Goal: Task Accomplishment & Management: Manage account settings

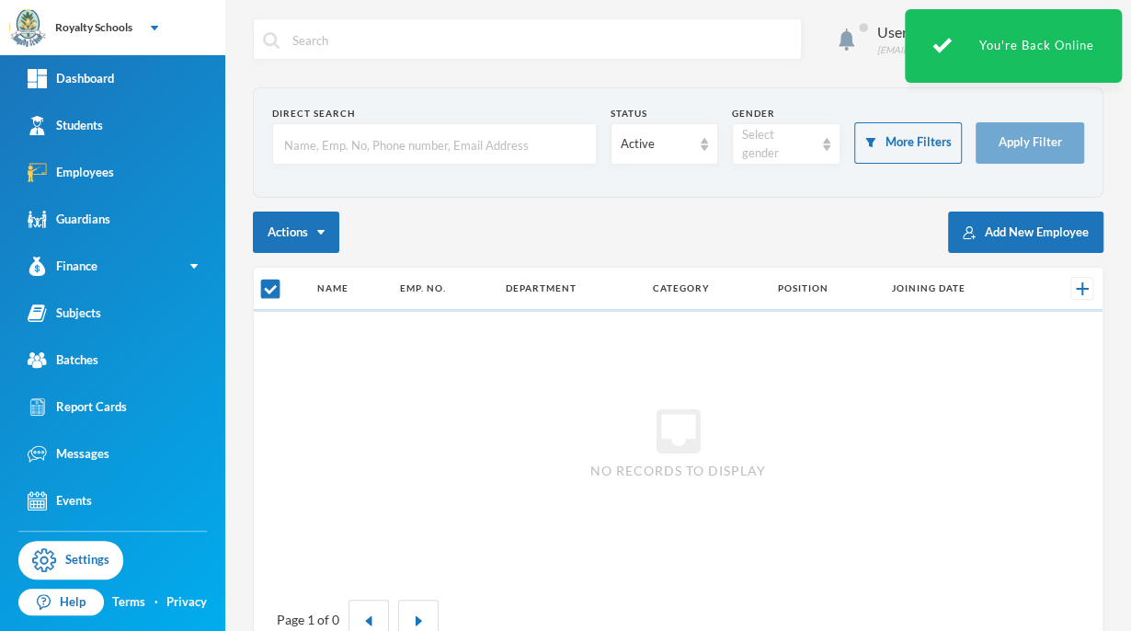
checkbox input "false"
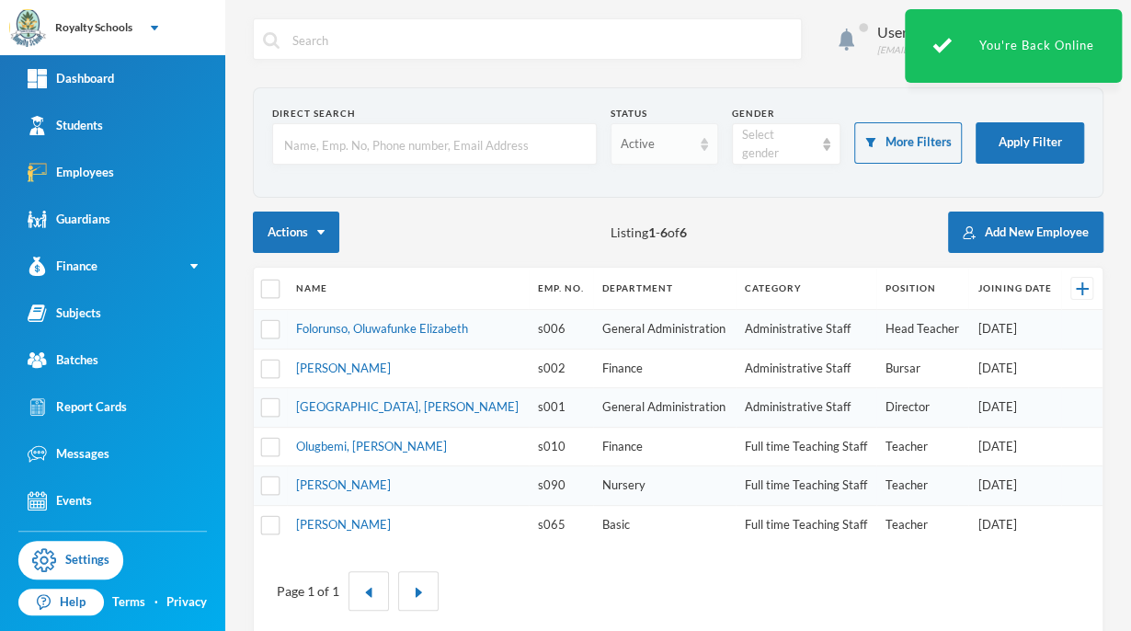
click at [667, 148] on div "Active" at bounding box center [657, 144] width 72 height 18
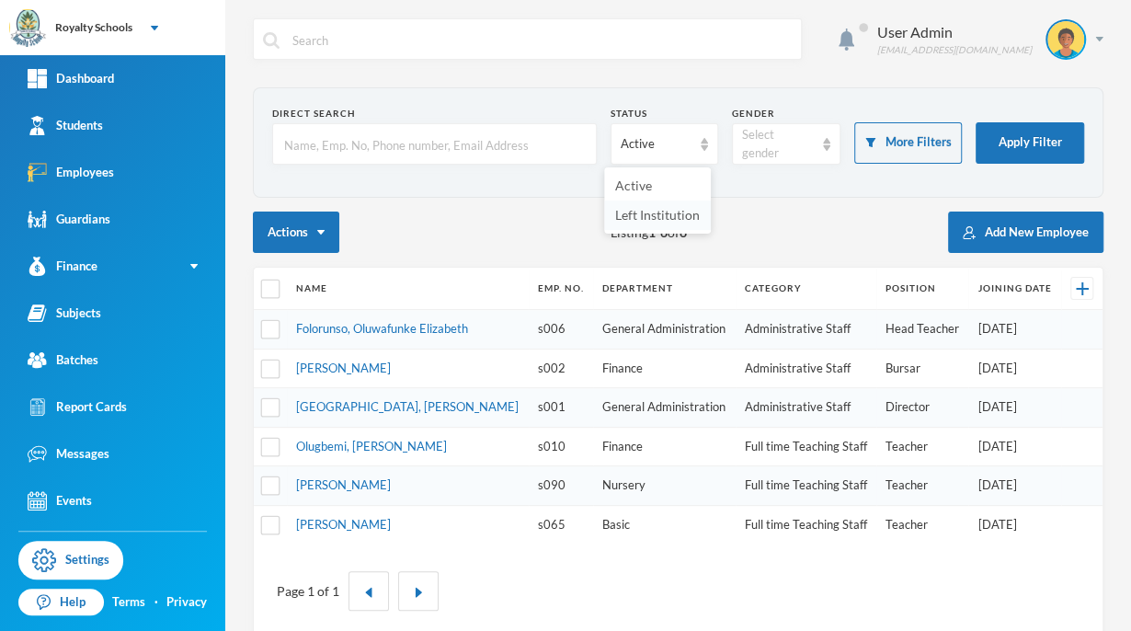
click at [667, 215] on span "Left Institution" at bounding box center [657, 215] width 85 height 16
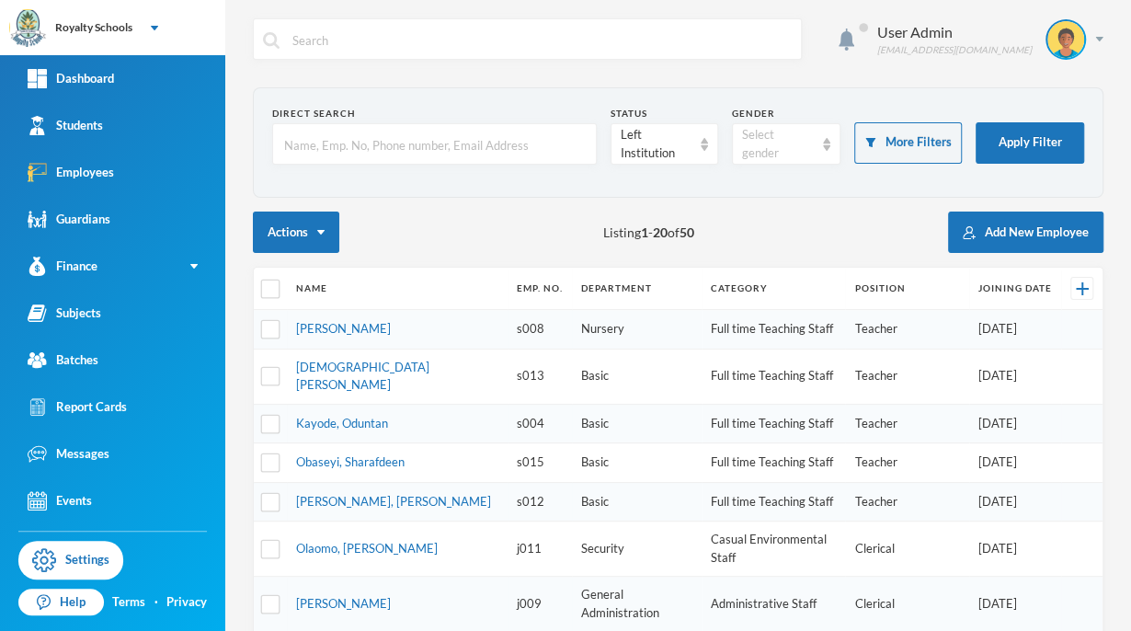
click at [572, 370] on td "Basic" at bounding box center [637, 375] width 130 height 55
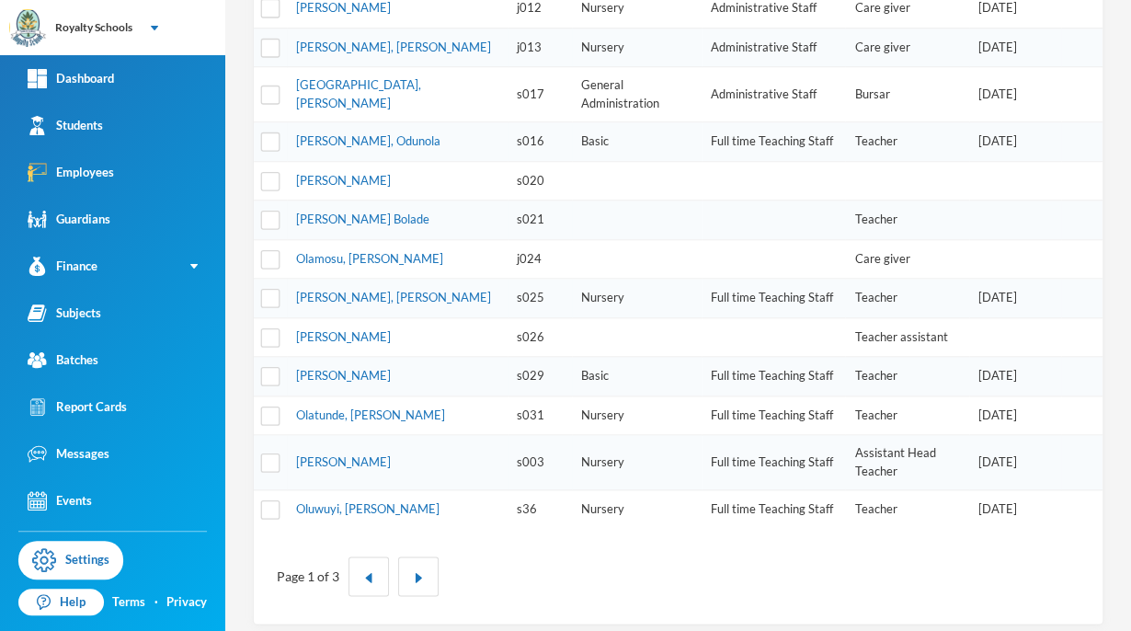
scroll to position [637, 0]
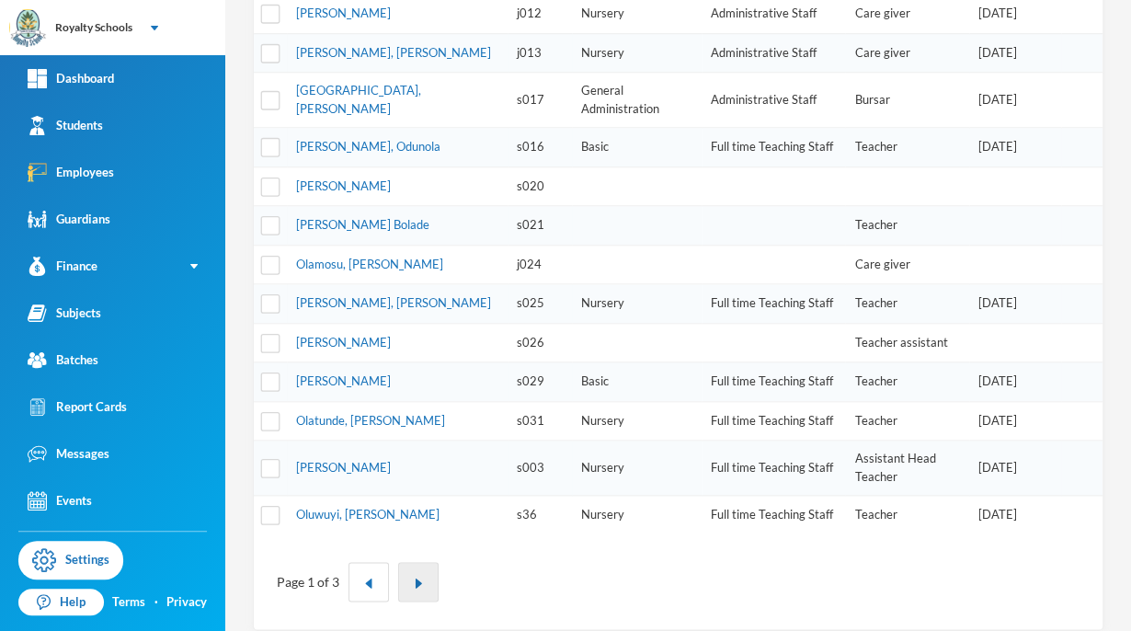
click at [416, 577] on img "button" at bounding box center [418, 582] width 11 height 11
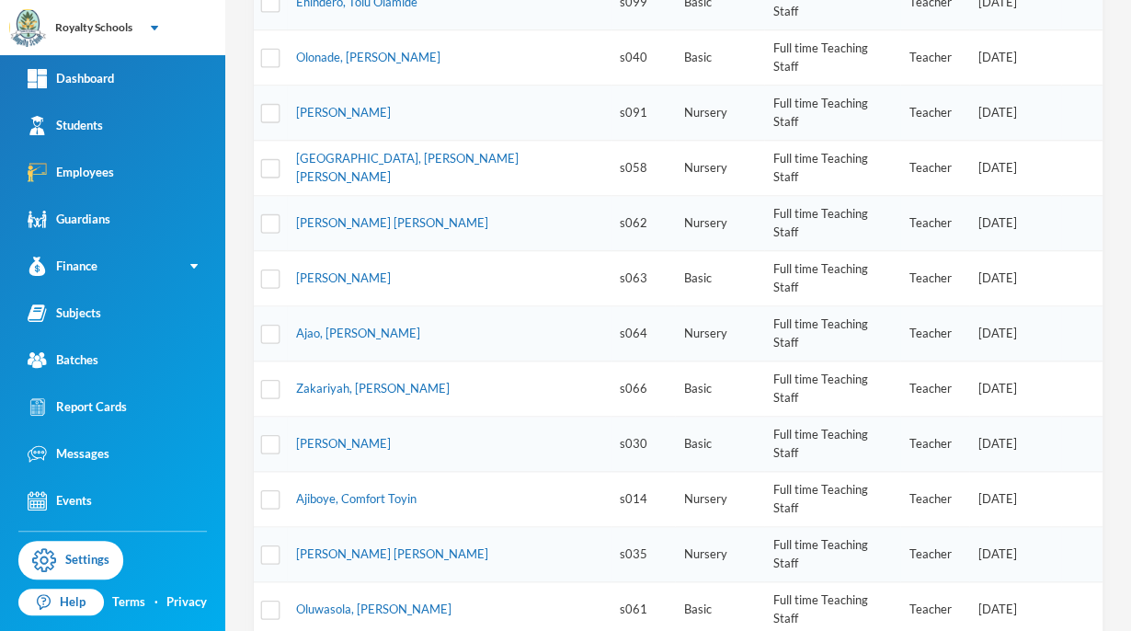
scroll to position [555, 0]
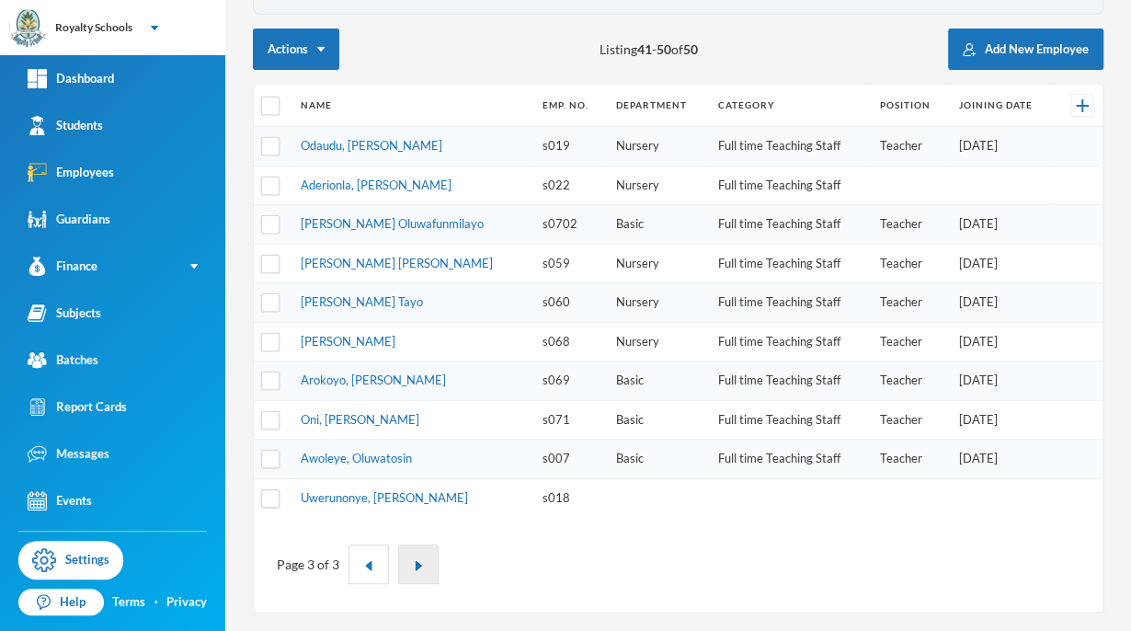
scroll to position [176, 0]
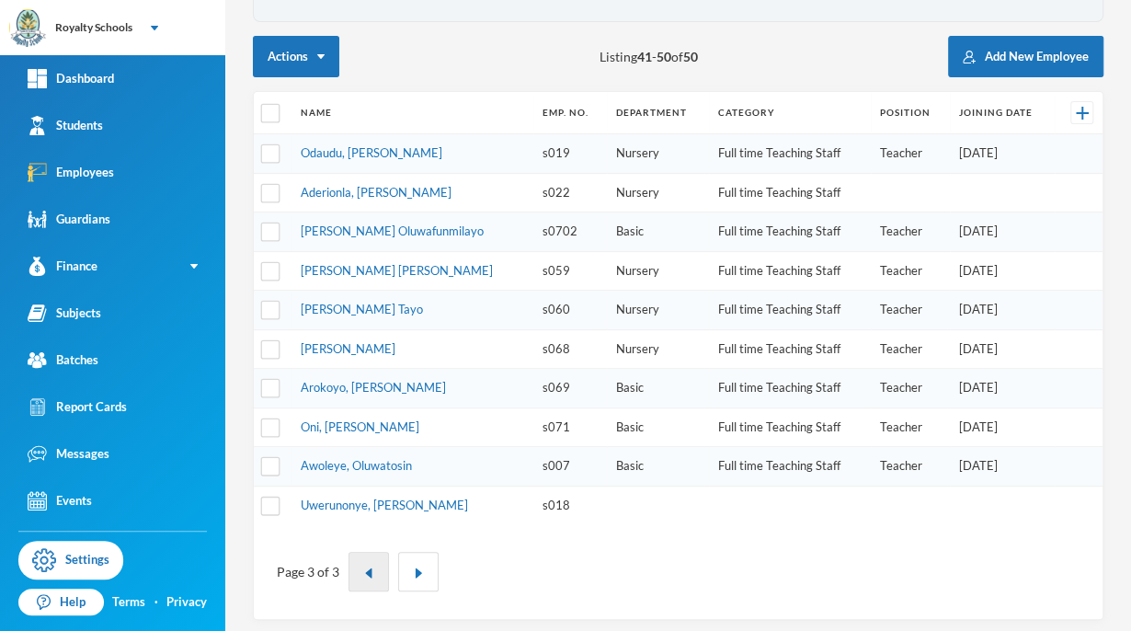
click at [367, 567] on img "button" at bounding box center [368, 572] width 11 height 11
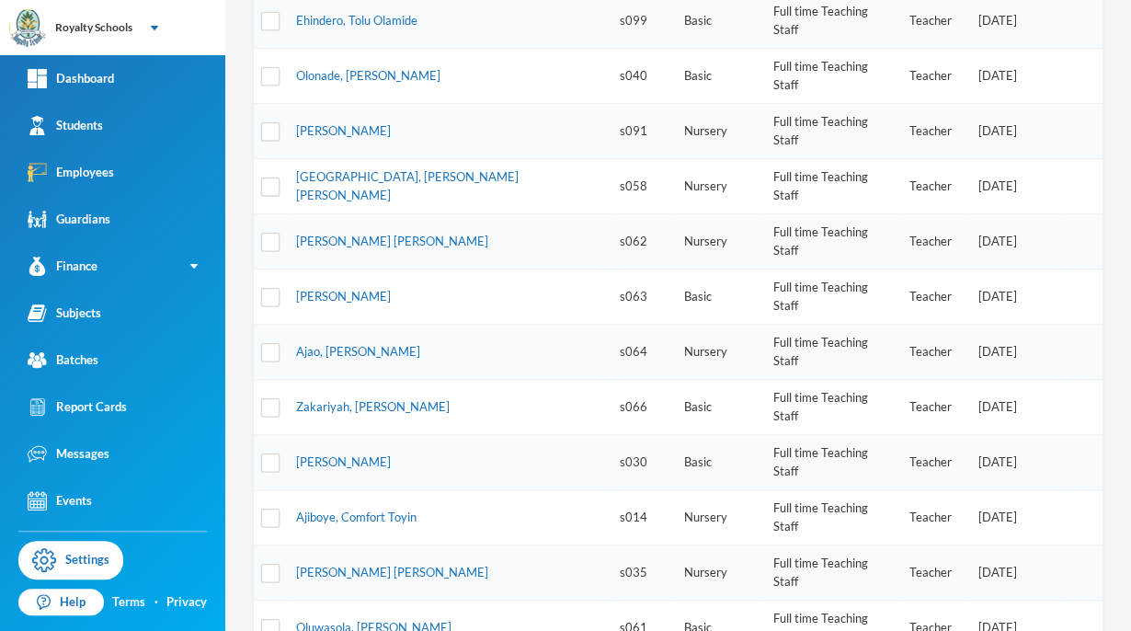
scroll to position [546, 0]
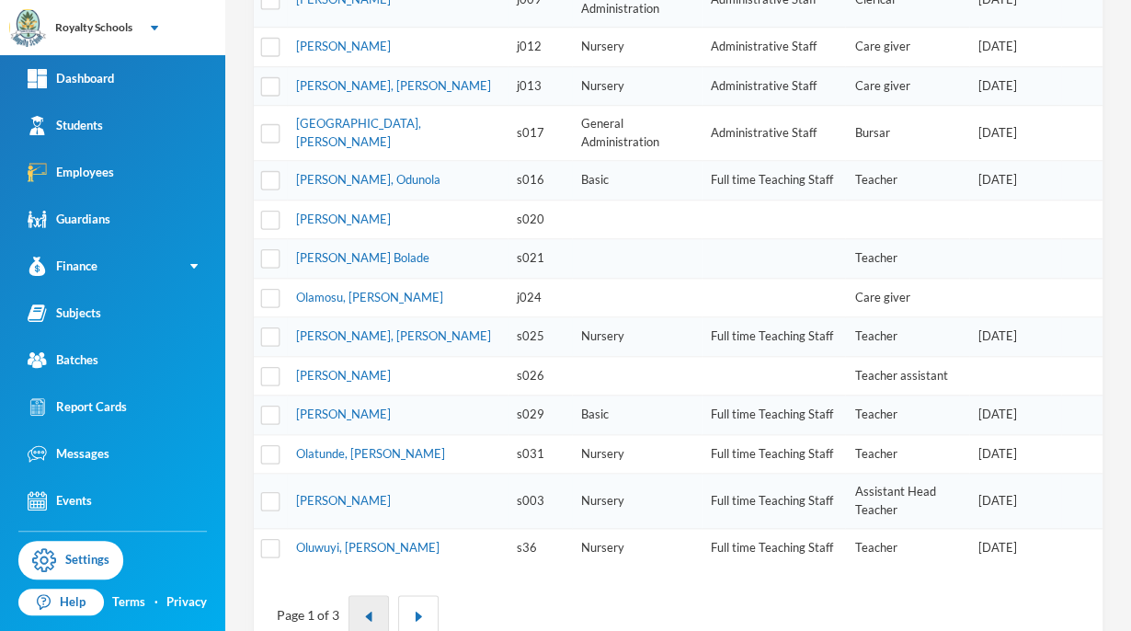
scroll to position [643, 0]
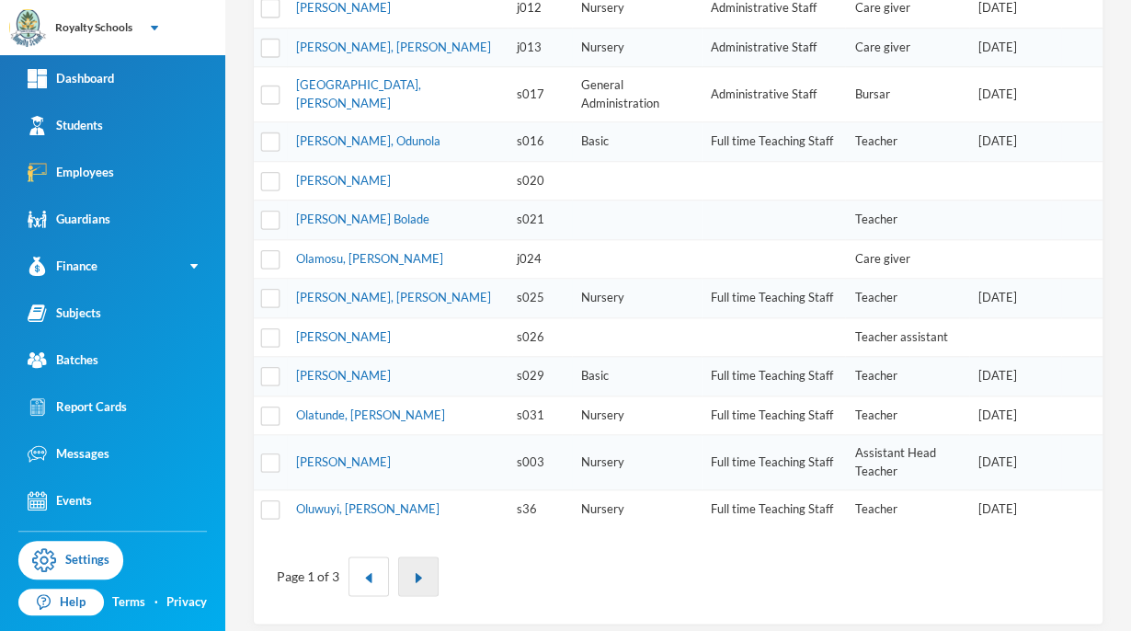
click at [416, 572] on img "button" at bounding box center [418, 577] width 11 height 11
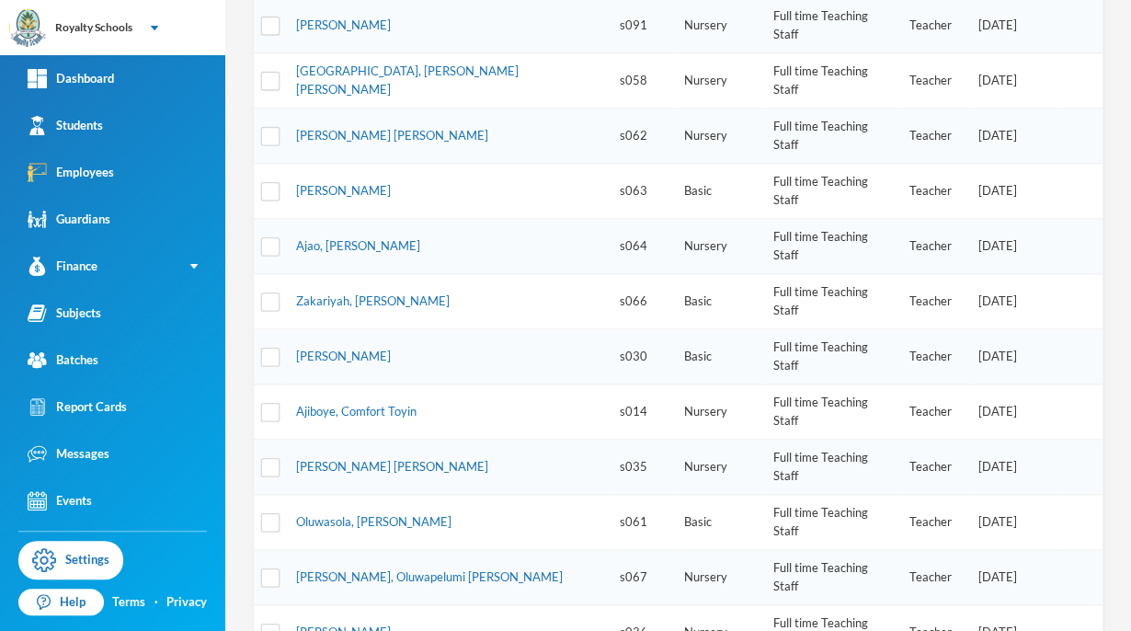
scroll to position [560, 0]
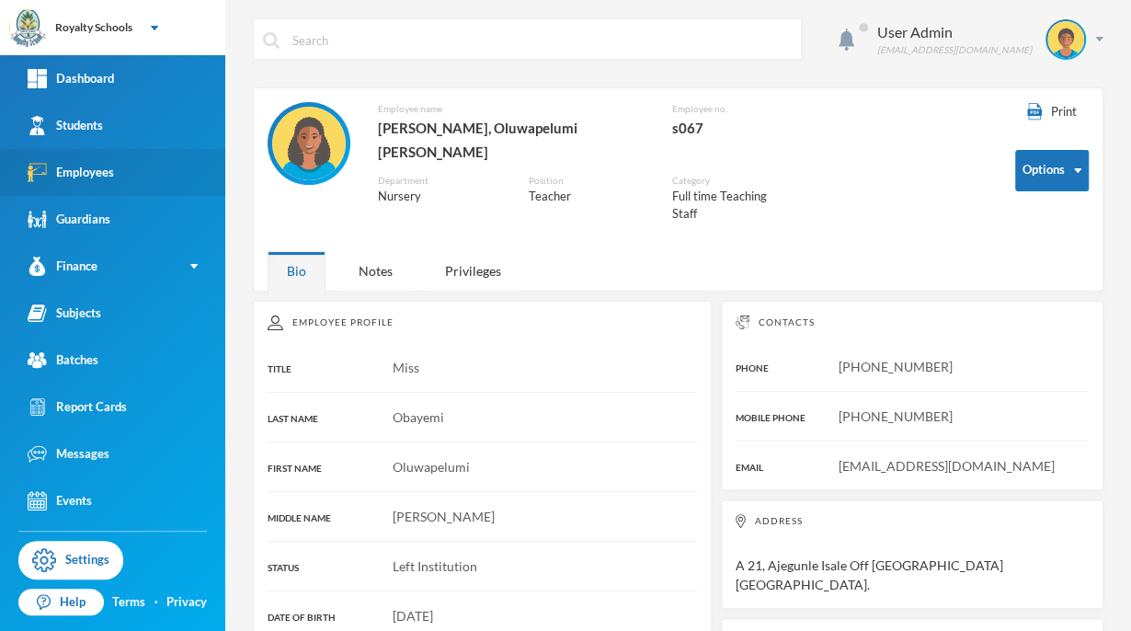
click at [147, 182] on link "Employees" at bounding box center [112, 172] width 225 height 47
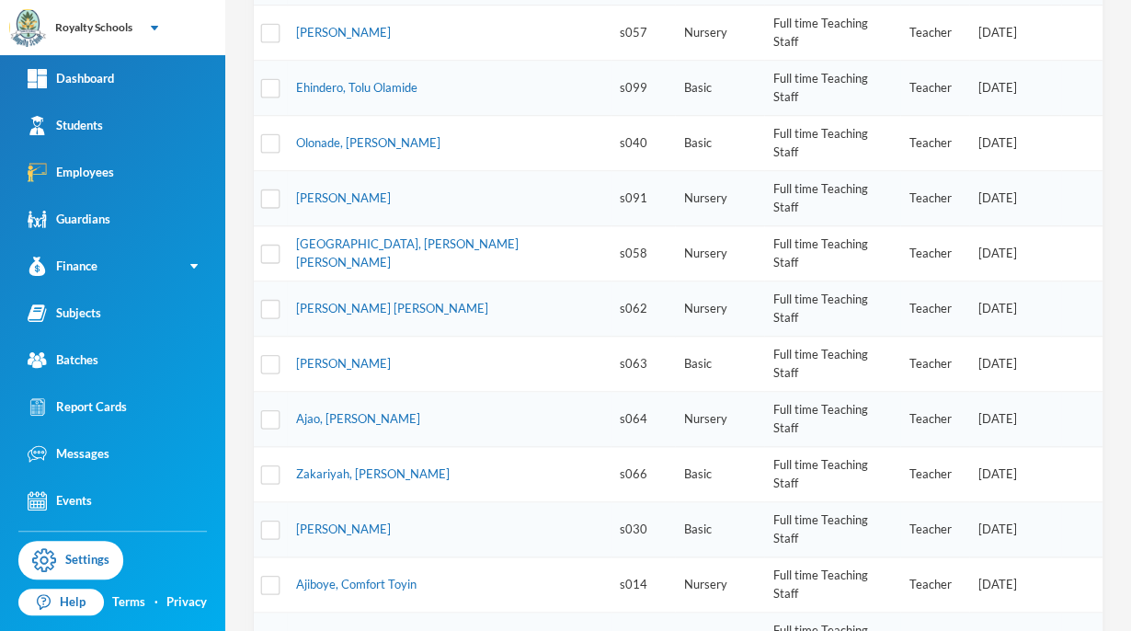
scroll to position [466, 0]
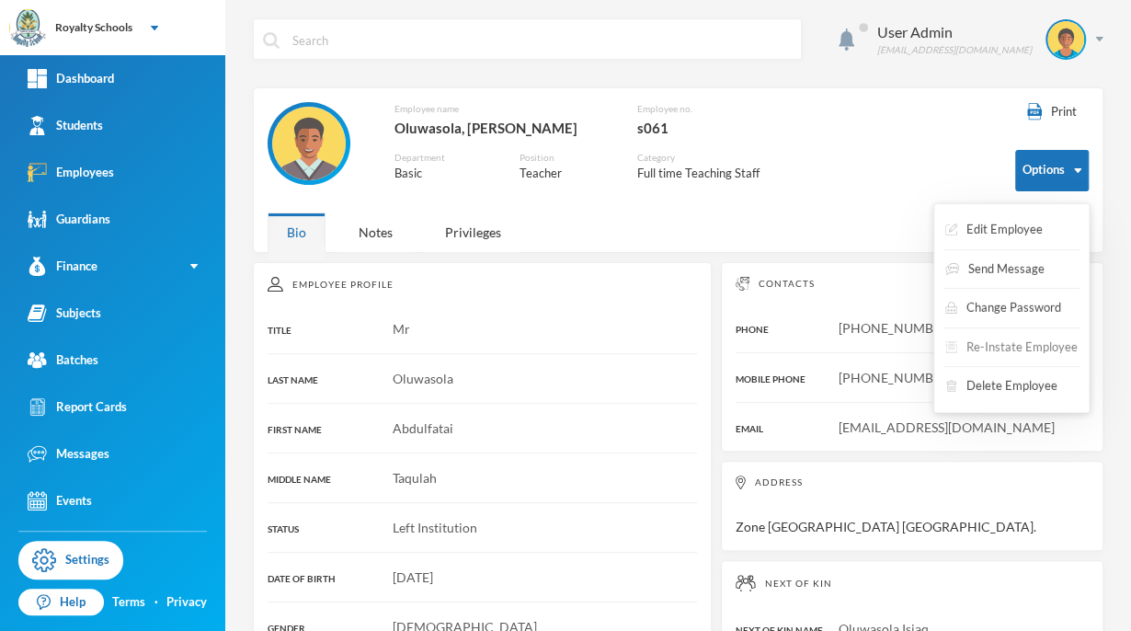
click at [996, 348] on button "Re-Instate Employee" at bounding box center [1011, 347] width 136 height 33
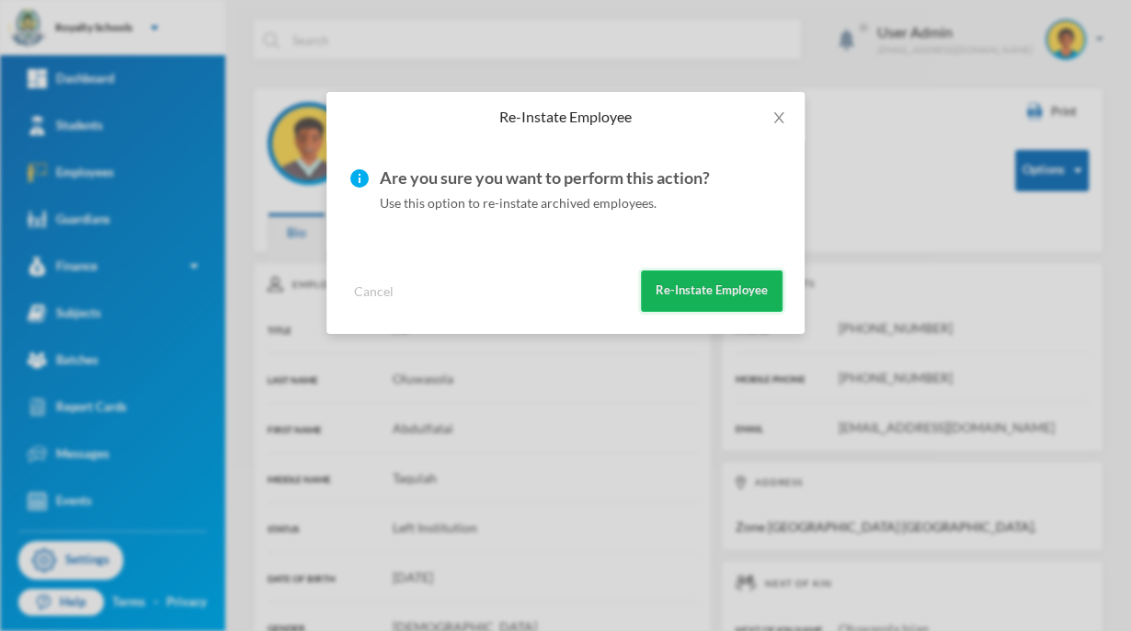
click at [771, 295] on button "Re-Instate Employee" at bounding box center [712, 290] width 142 height 41
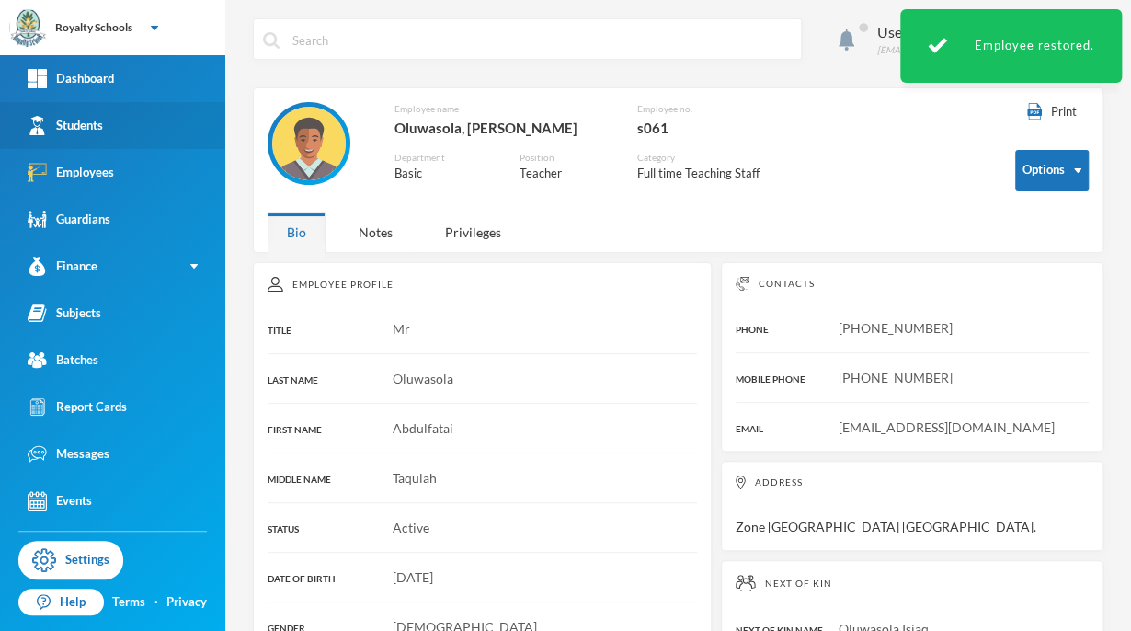
click at [123, 119] on link "Students" at bounding box center [112, 125] width 225 height 47
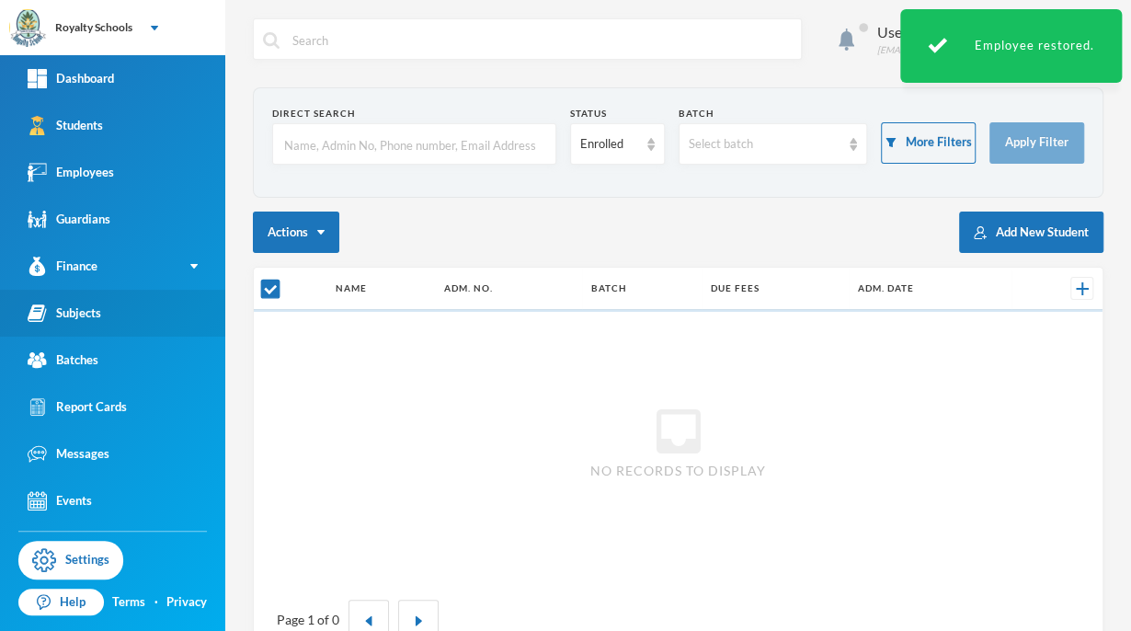
checkbox input "false"
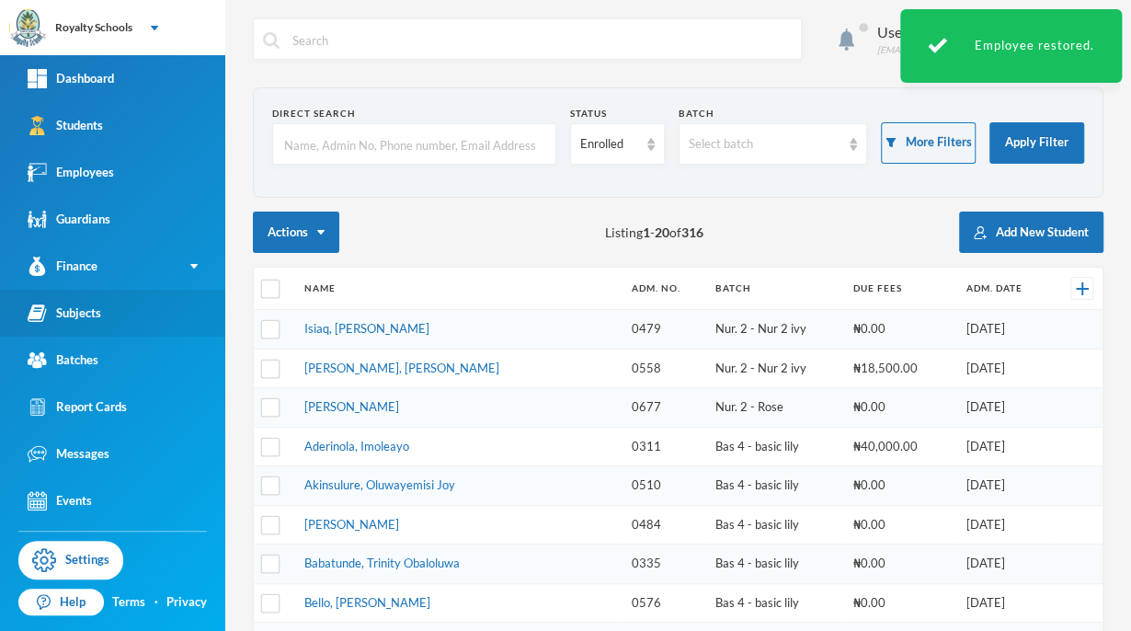
click at [165, 328] on link "Subjects" at bounding box center [112, 313] width 225 height 47
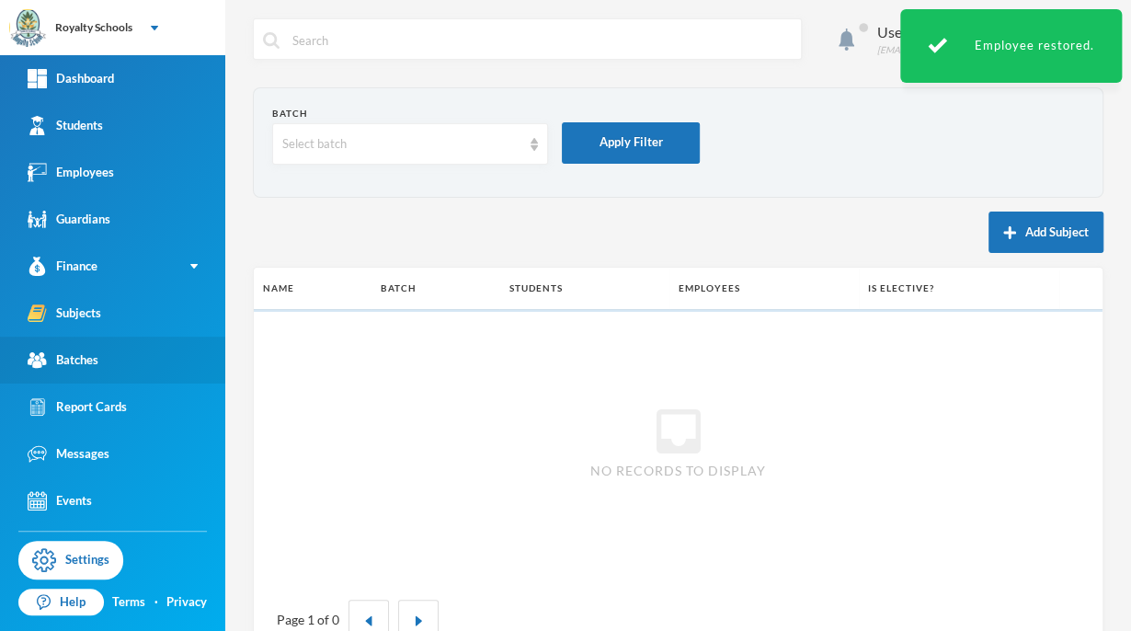
click at [125, 363] on link "Batches" at bounding box center [112, 359] width 225 height 47
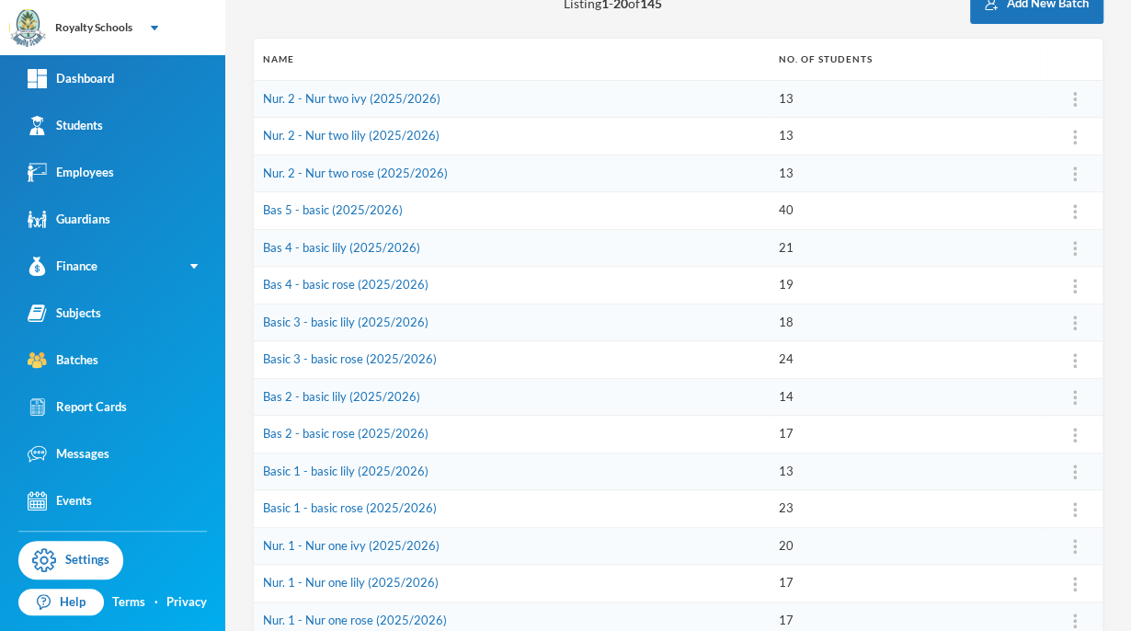
scroll to position [232, 0]
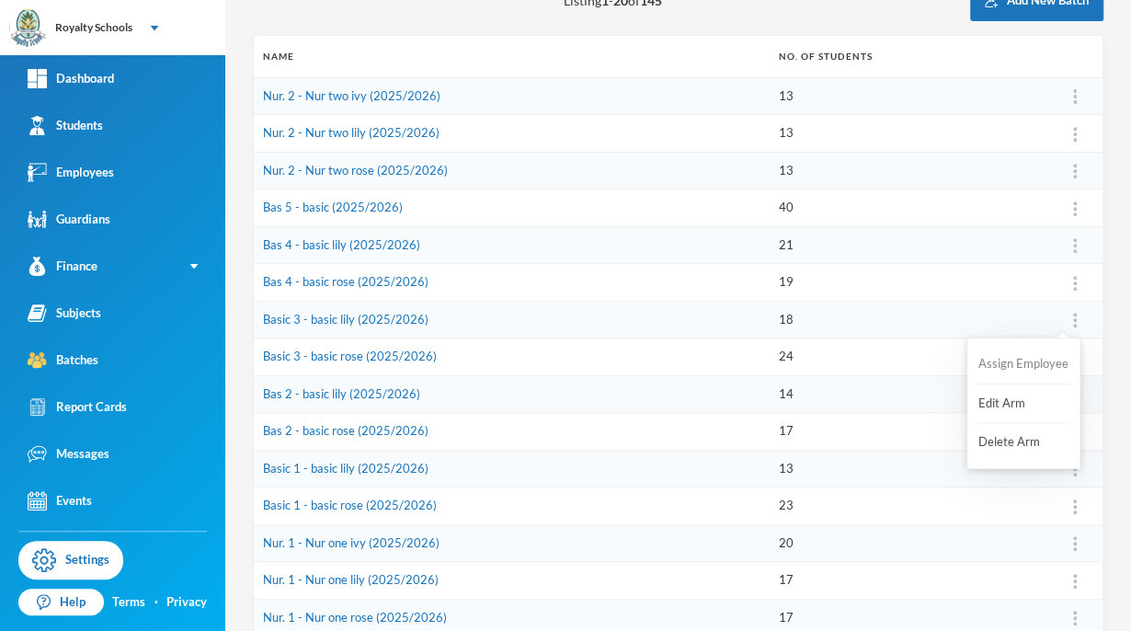
click at [1027, 372] on button "Assign Employee" at bounding box center [1023, 364] width 94 height 33
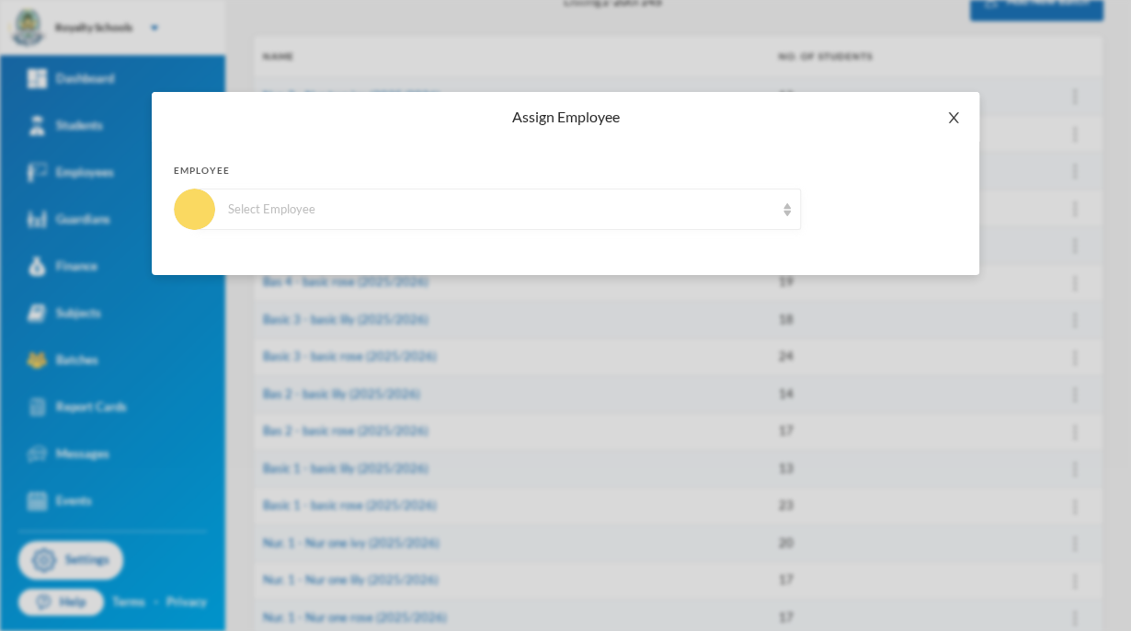
click at [952, 118] on icon "icon: close" at bounding box center [953, 117] width 10 height 11
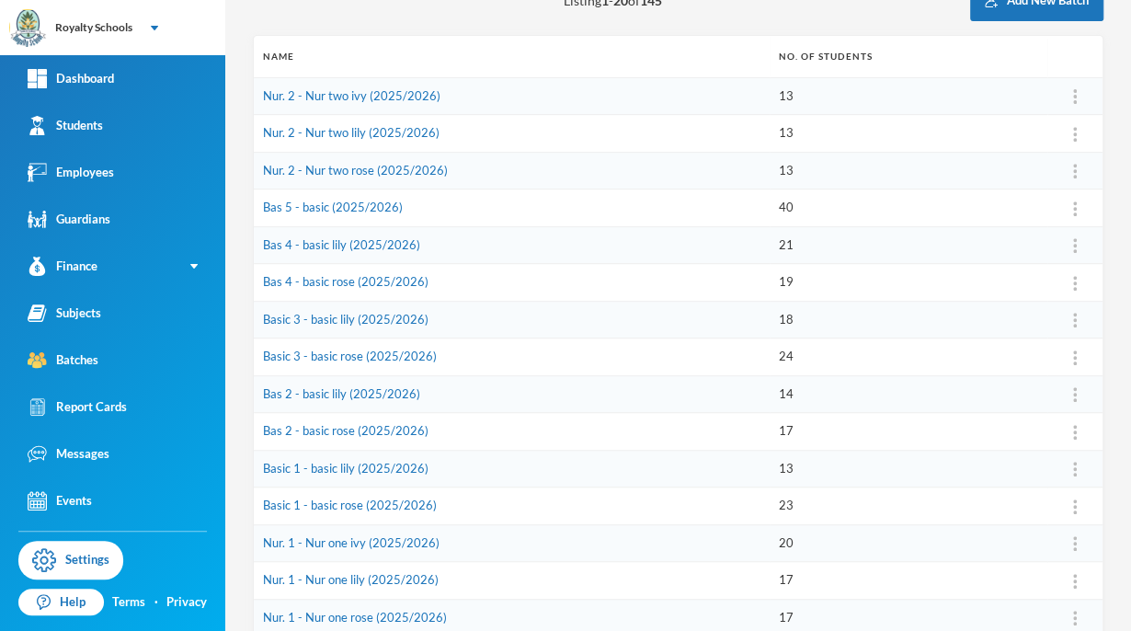
click at [673, 354] on td "Basic 3 - basic rose (2025/2026)" at bounding box center [512, 357] width 516 height 38
click at [1035, 363] on button "Assign Employee" at bounding box center [1023, 364] width 94 height 33
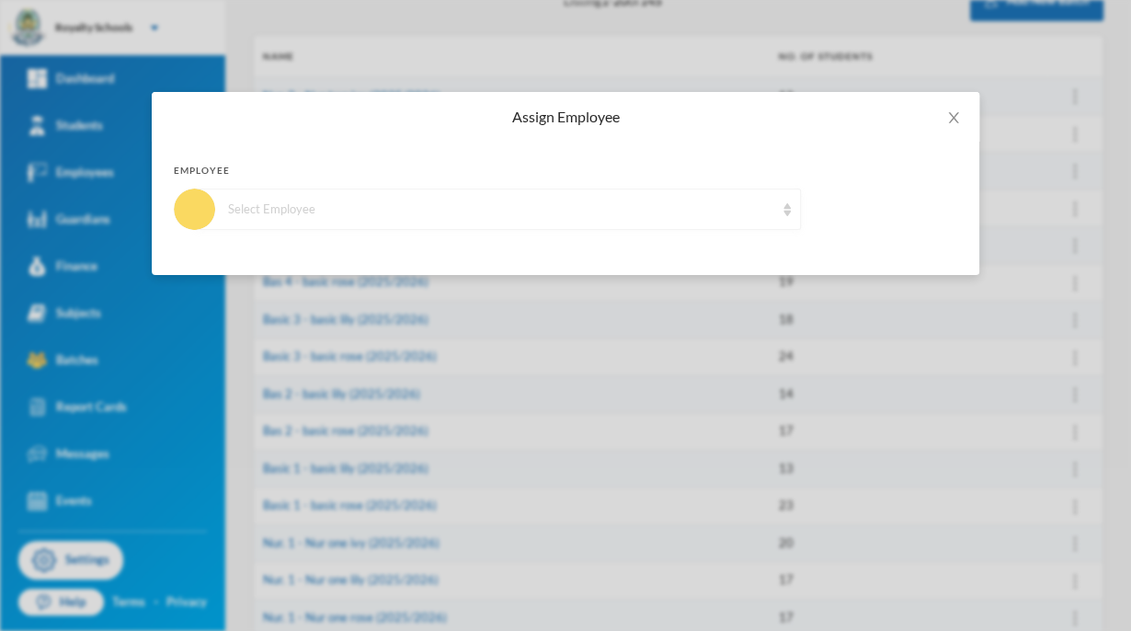
click at [787, 207] on img at bounding box center [786, 209] width 7 height 13
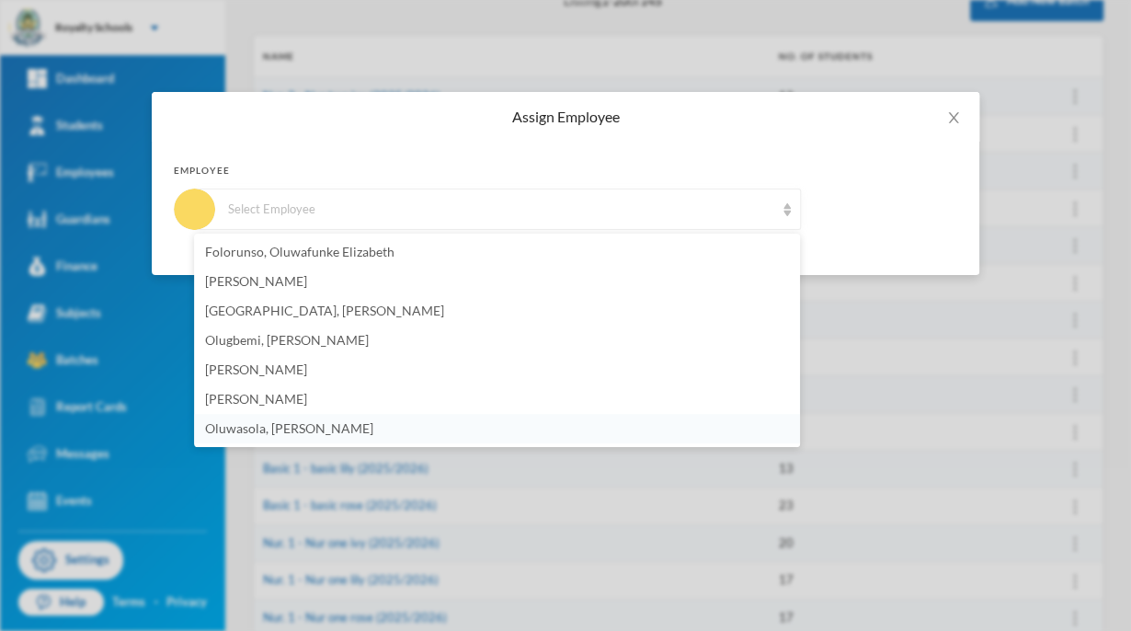
click at [322, 431] on span "Oluwasola, [PERSON_NAME]" at bounding box center [289, 428] width 168 height 16
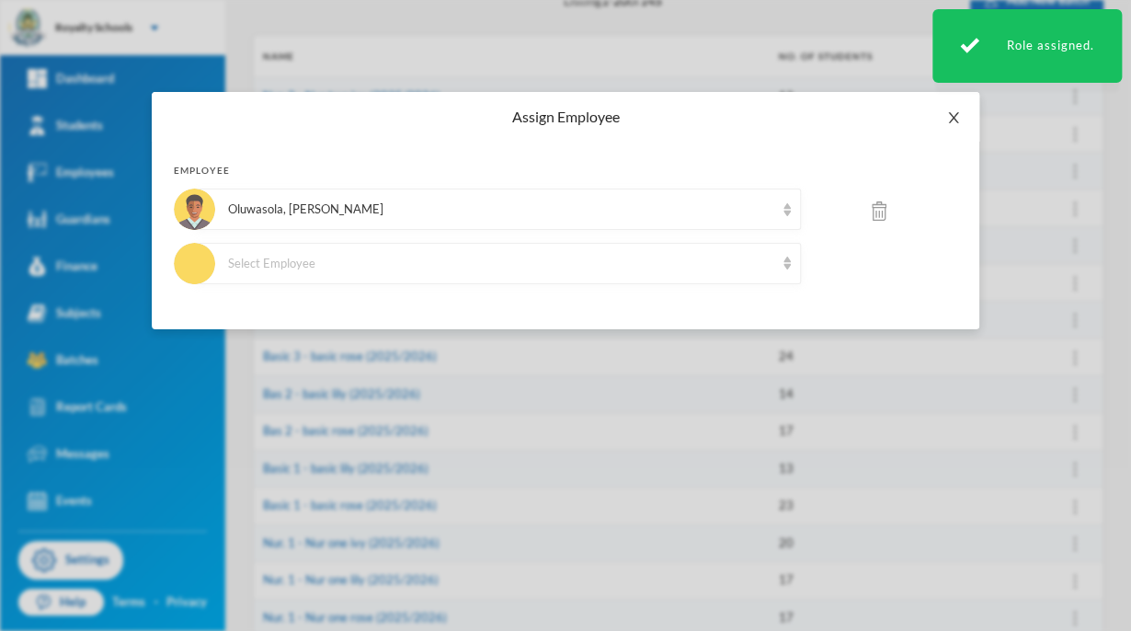
click at [957, 120] on icon "icon: close" at bounding box center [953, 117] width 15 height 15
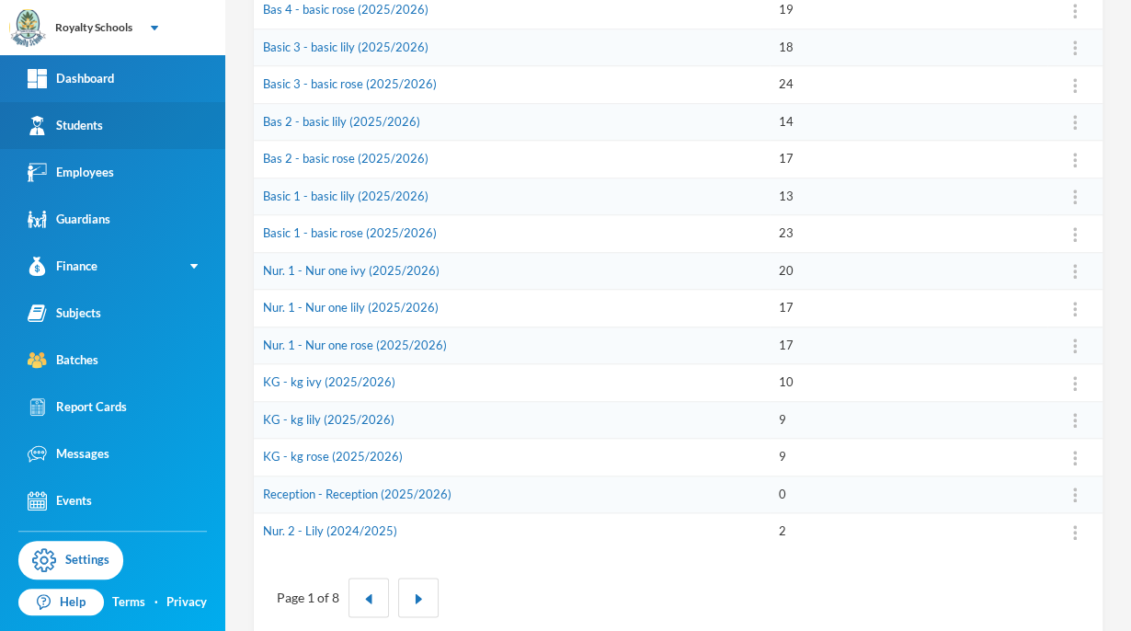
scroll to position [532, 0]
